Goal: Task Accomplishment & Management: Manage account settings

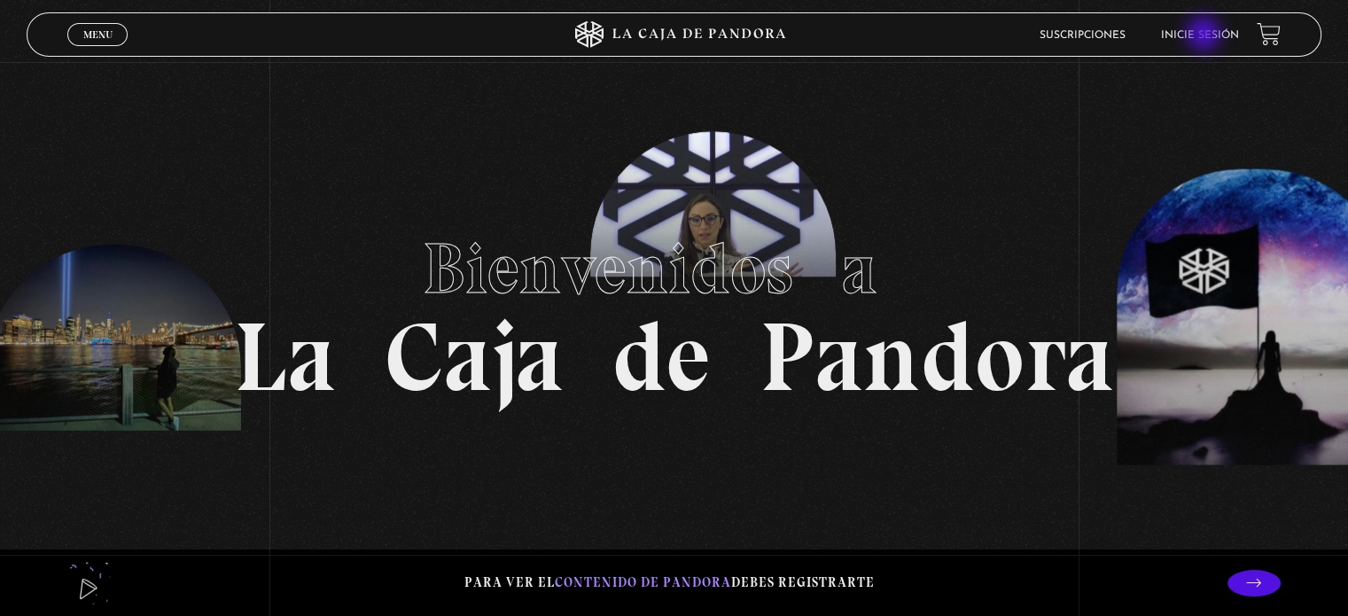
click at [1206, 35] on link "Inicie sesión" at bounding box center [1200, 35] width 78 height 11
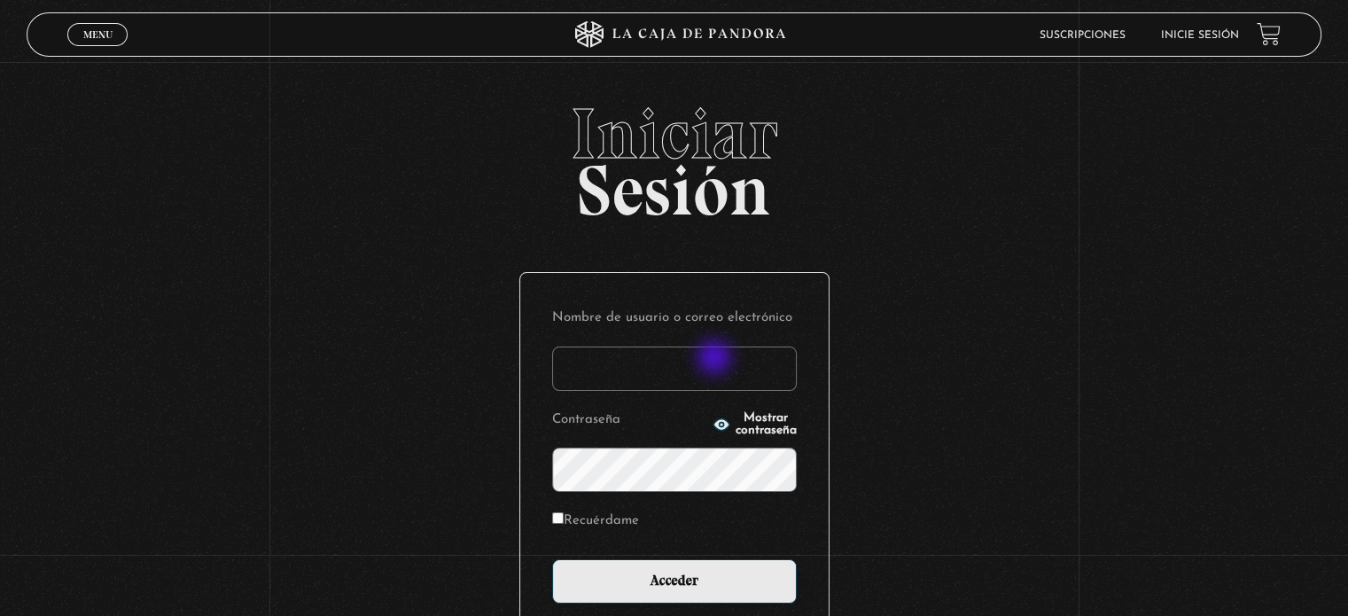
click at [716, 359] on input "Nombre de usuario o correo electrónico" at bounding box center [674, 369] width 245 height 44
type input "karenmora516@gmail.com"
click at [552, 559] on input "Acceder" at bounding box center [674, 581] width 245 height 44
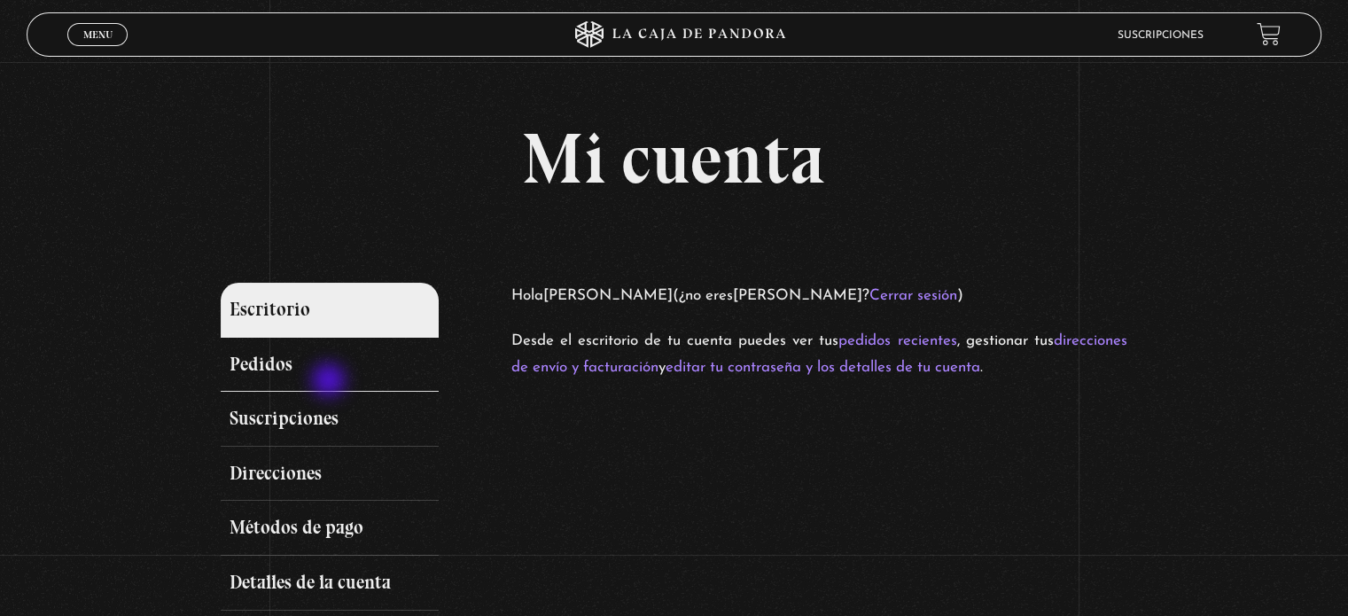
click at [331, 382] on link "Pedidos" at bounding box center [329, 365] width 217 height 55
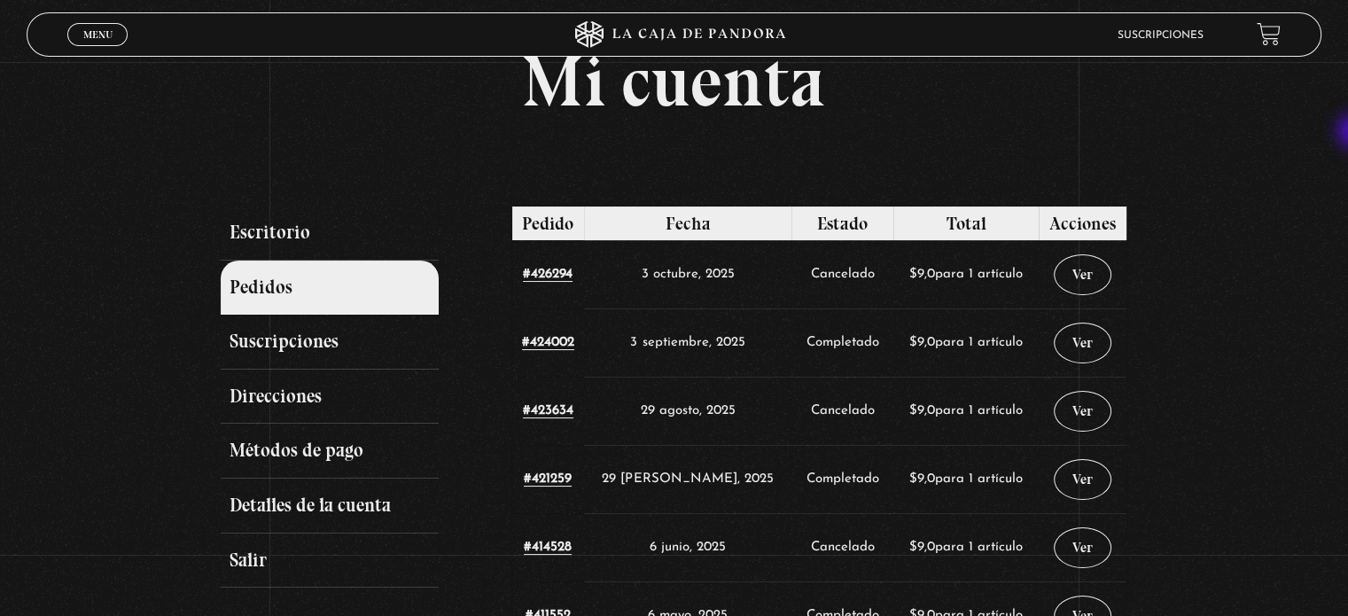
scroll to position [78, 0]
